Goal: Task Accomplishment & Management: Understand process/instructions

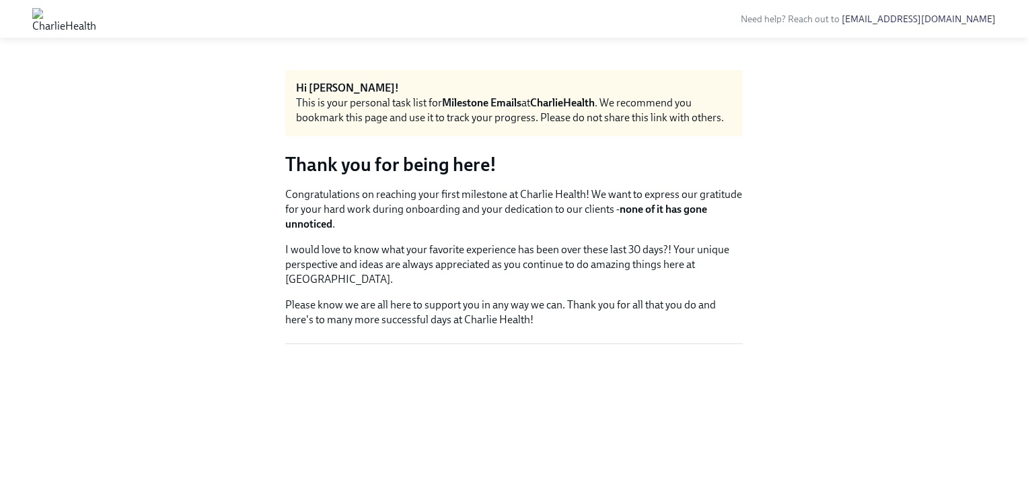
click at [96, 20] on img at bounding box center [64, 19] width 64 height 22
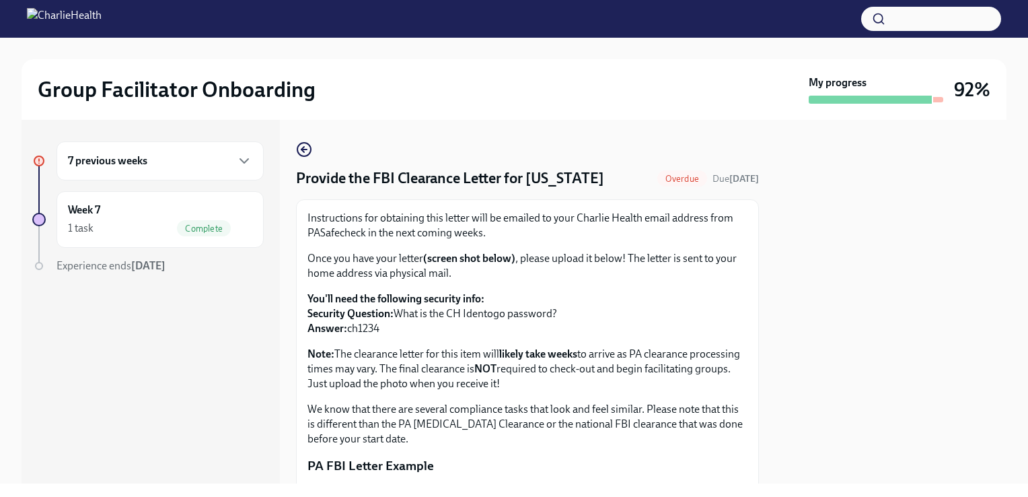
click at [189, 160] on div "7 previous weeks" at bounding box center [160, 161] width 184 height 16
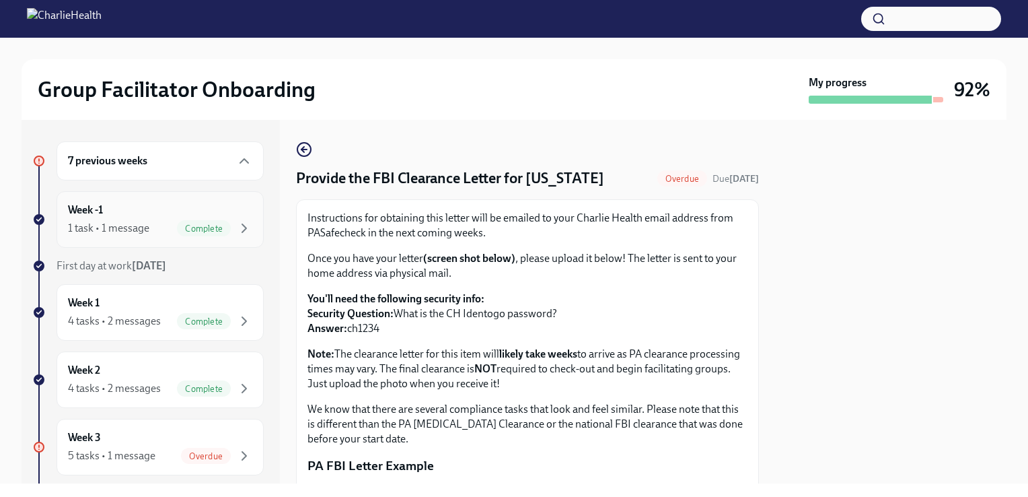
click at [154, 222] on div "1 task • 1 message Complete" at bounding box center [160, 228] width 184 height 16
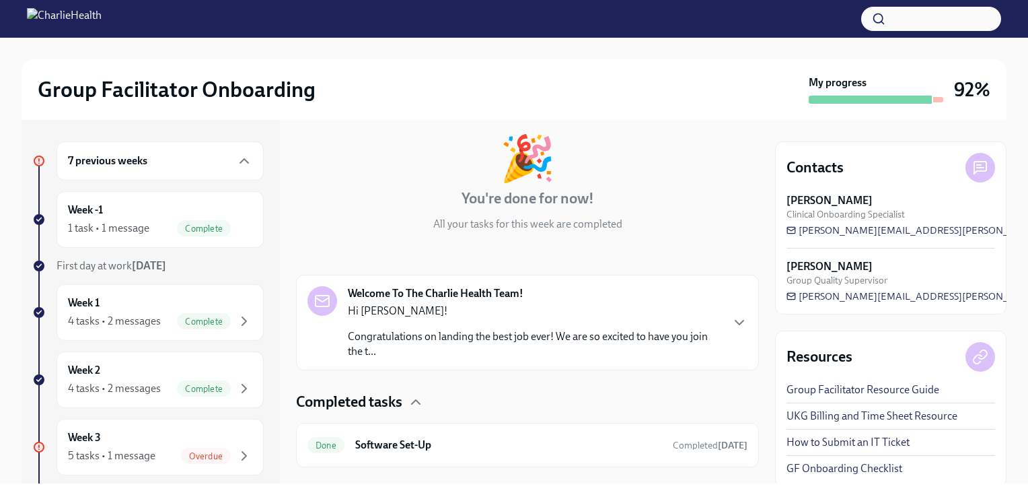
scroll to position [93, 0]
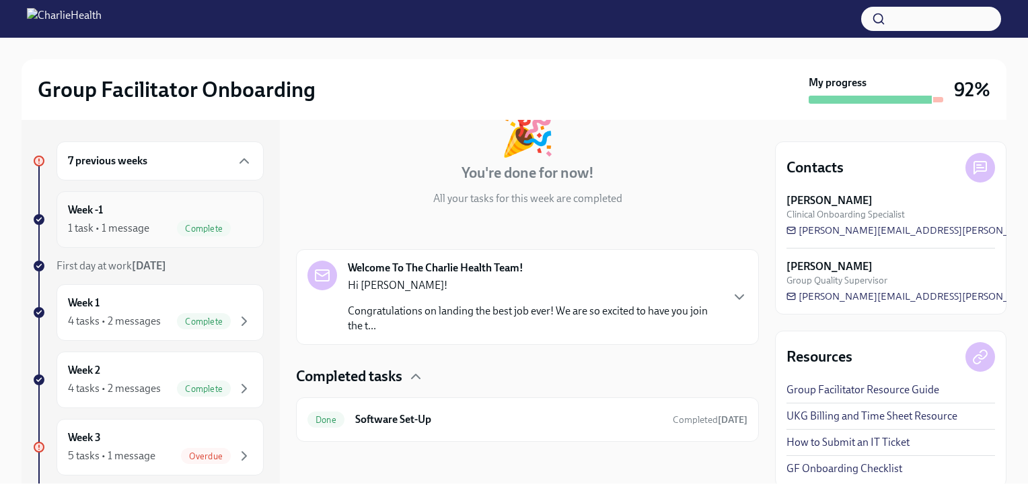
click at [166, 237] on div "Week -1 1 task • 1 message Complete" at bounding box center [160, 219] width 207 height 57
click at [144, 304] on div "Week 1 4 tasks • 2 messages Complete" at bounding box center [160, 312] width 184 height 34
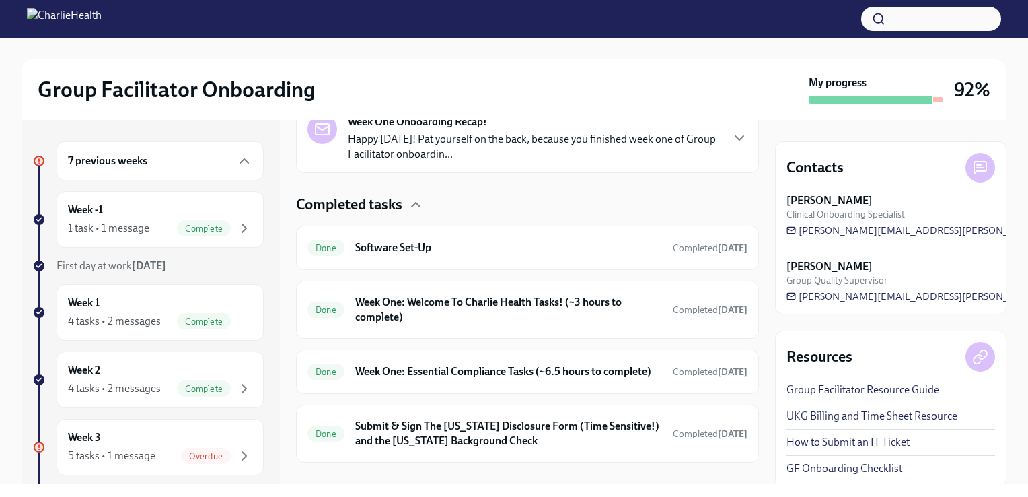
scroll to position [363, 0]
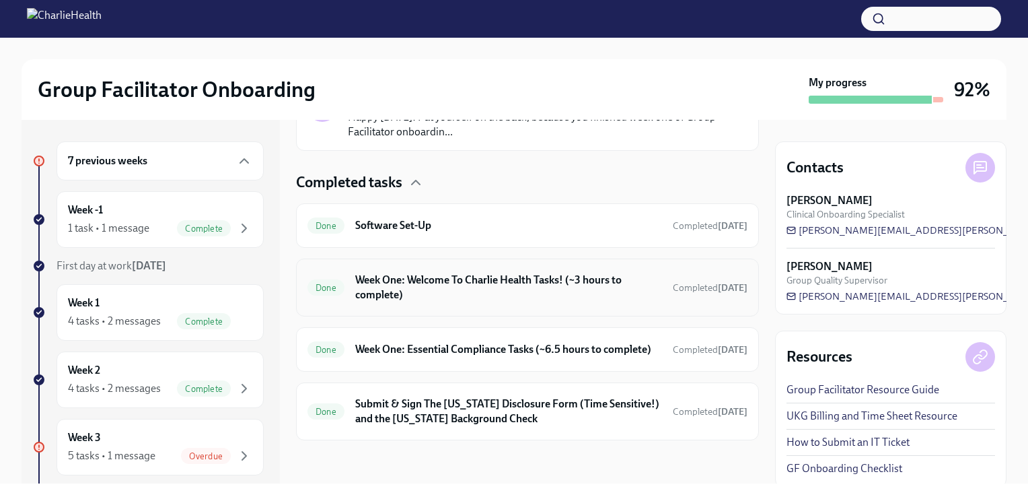
click at [608, 275] on h6 "Week One: Welcome To Charlie Health Tasks! (~3 hours to complete)" at bounding box center [508, 288] width 307 height 30
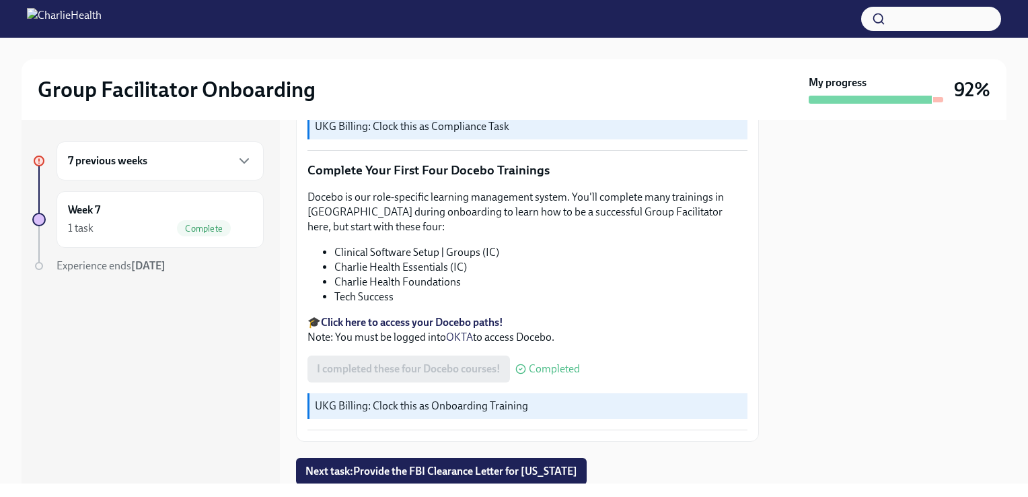
scroll to position [1787, 0]
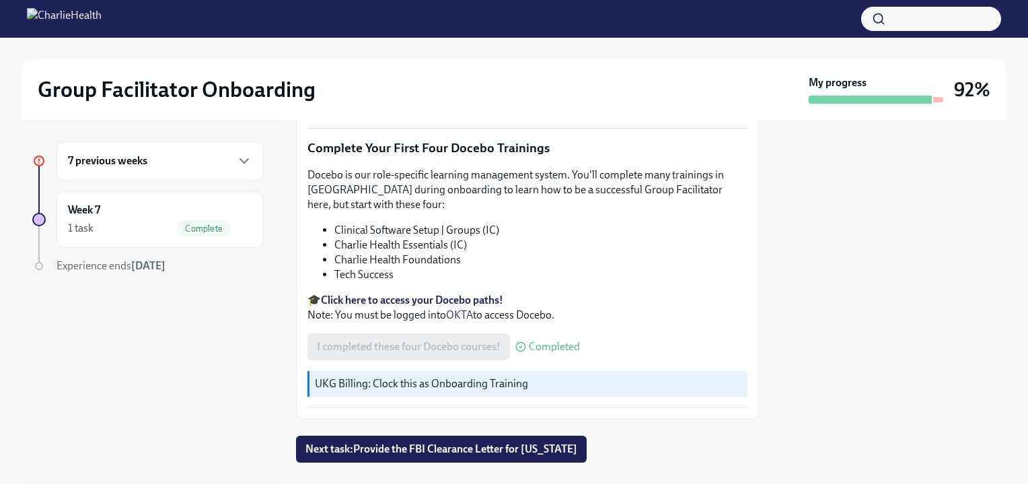
click at [226, 163] on div "7 previous weeks" at bounding box center [160, 161] width 184 height 16
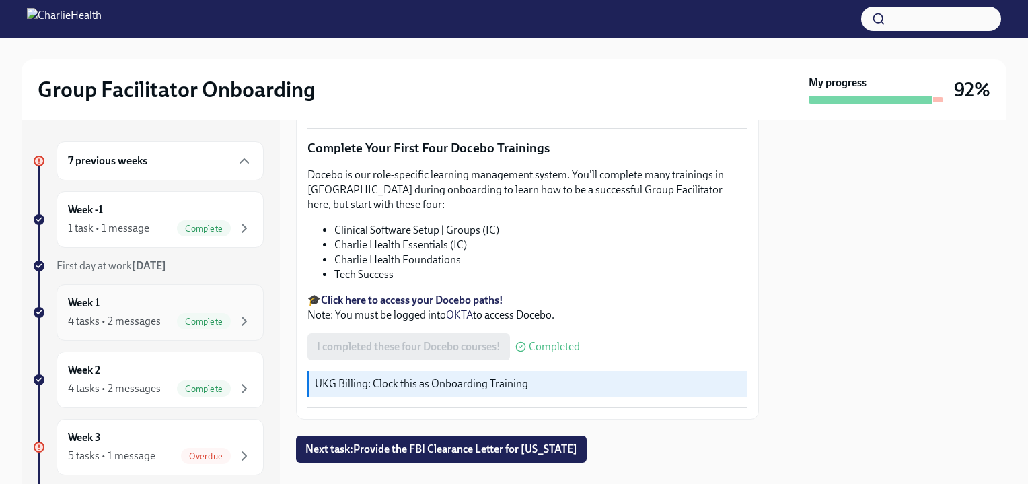
click at [141, 318] on div "4 tasks • 2 messages" at bounding box center [114, 321] width 93 height 15
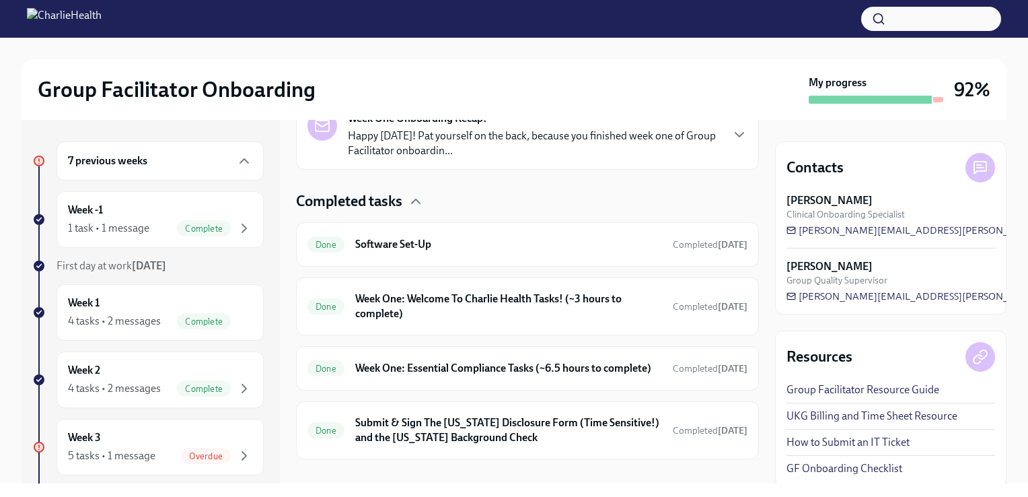
scroll to position [345, 0]
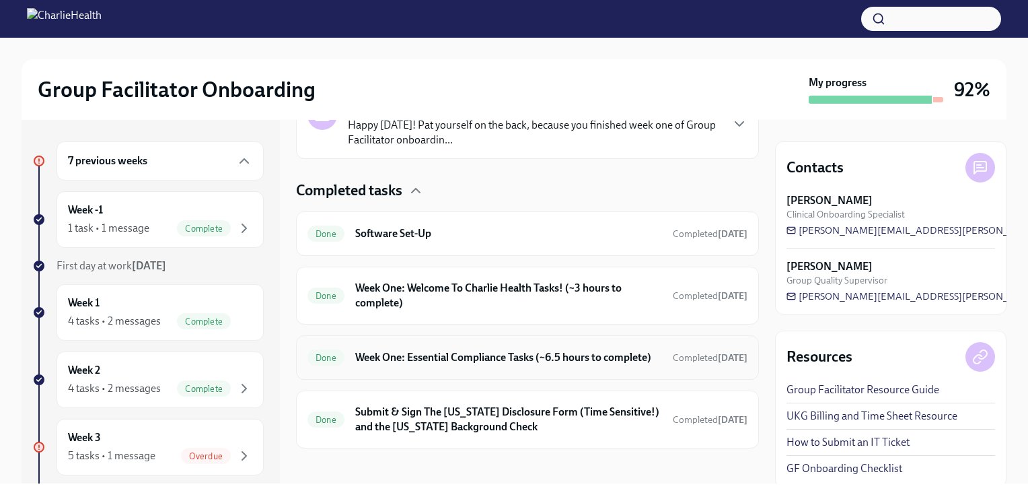
click at [546, 350] on h6 "Week One: Essential Compliance Tasks (~6.5 hours to complete)" at bounding box center [508, 357] width 307 height 15
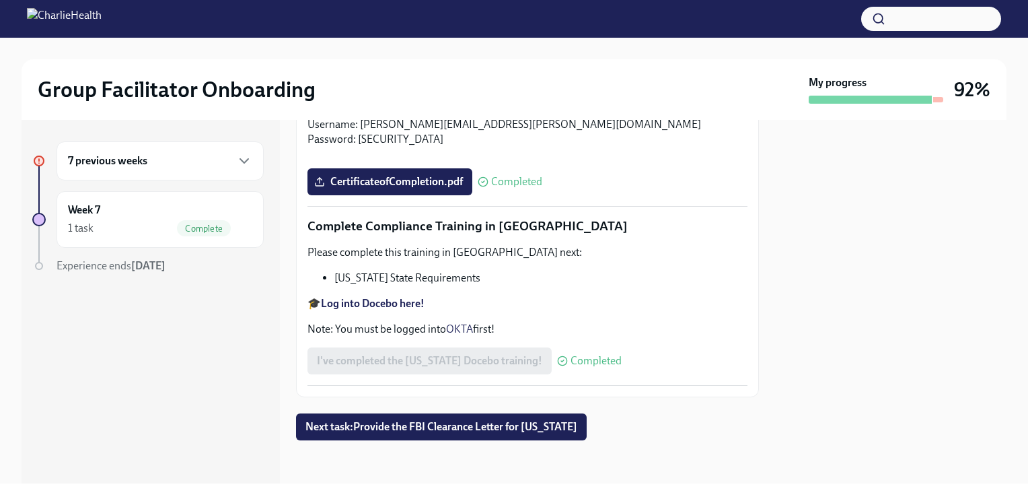
scroll to position [2973, 0]
click at [164, 168] on div "7 previous weeks" at bounding box center [160, 161] width 184 height 16
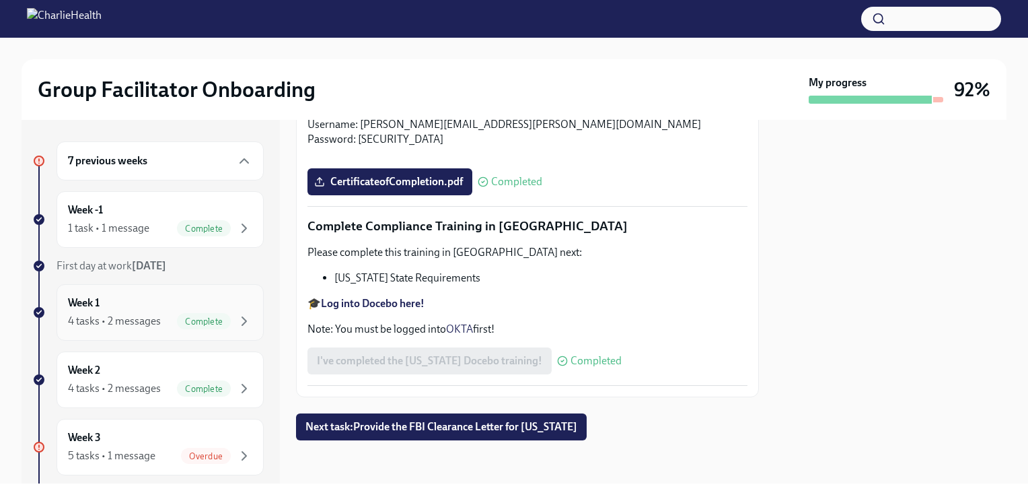
click at [116, 322] on div "4 tasks • 2 messages" at bounding box center [114, 321] width 93 height 15
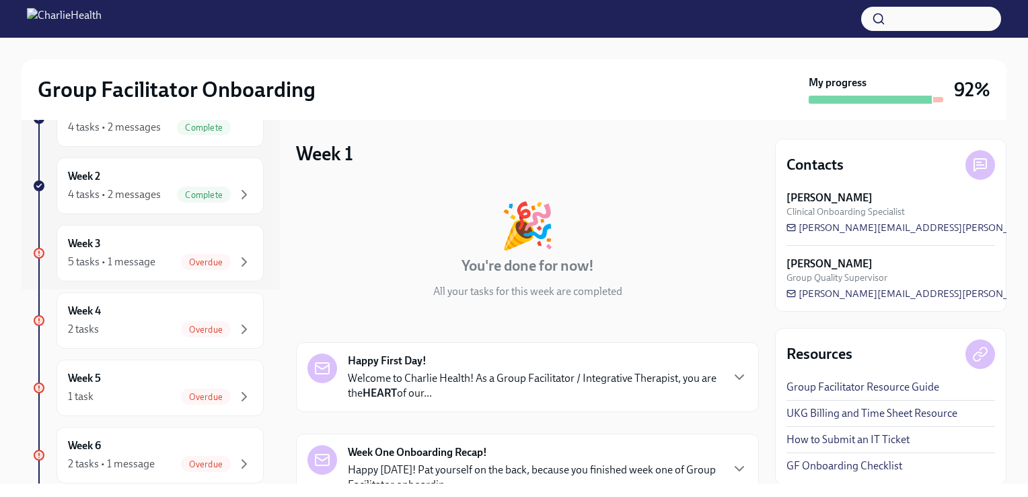
scroll to position [219, 0]
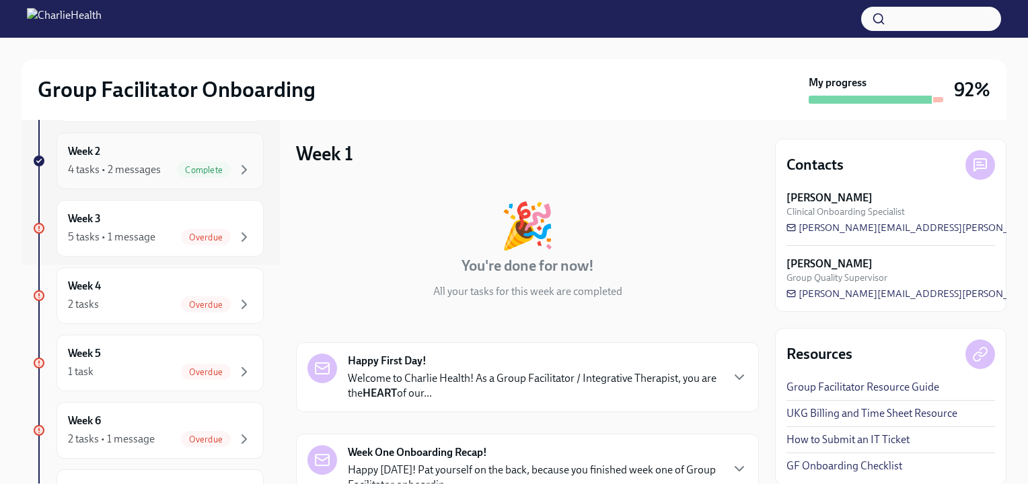
click at [145, 168] on div "4 tasks • 2 messages" at bounding box center [114, 169] width 93 height 15
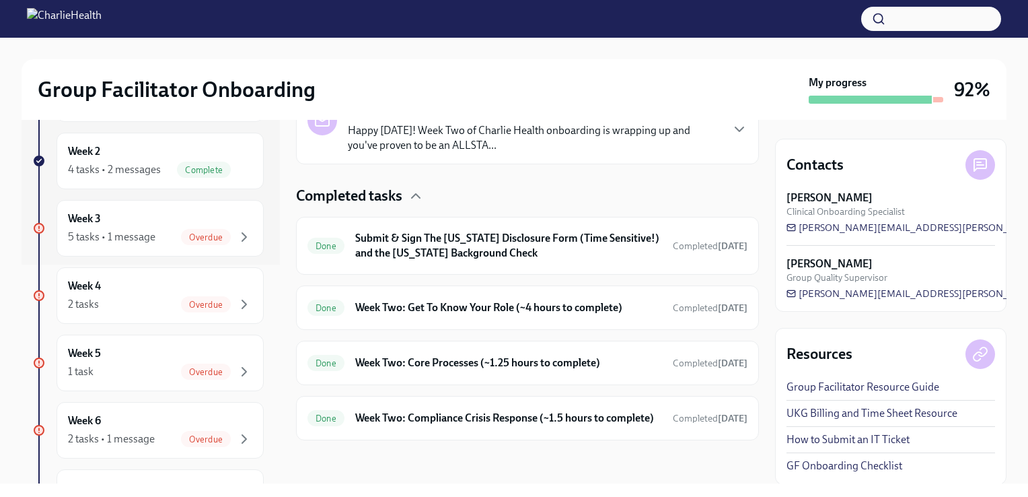
scroll to position [361, 0]
click at [480, 243] on h6 "Submit & Sign The [US_STATE] Disclosure Form (Time Sensitive!) and the [US_STAT…" at bounding box center [508, 246] width 307 height 30
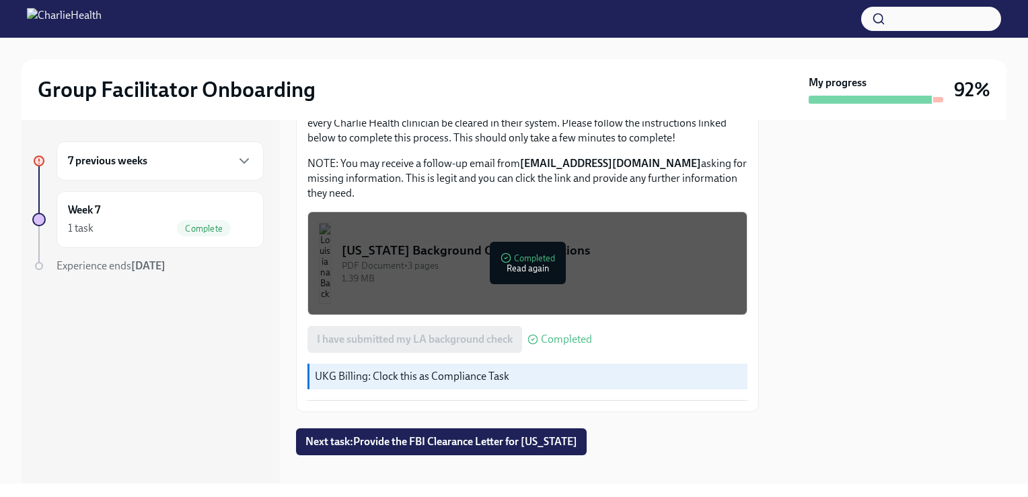
scroll to position [498, 0]
